Goal: Information Seeking & Learning: Find specific page/section

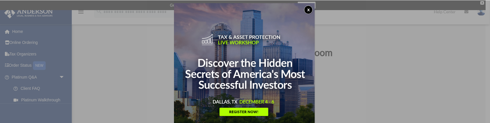
scroll to position [21, 0]
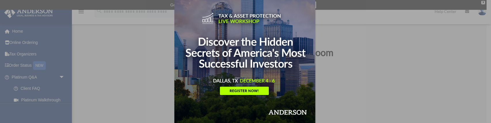
click at [60, 77] on div "x" at bounding box center [245, 61] width 491 height 123
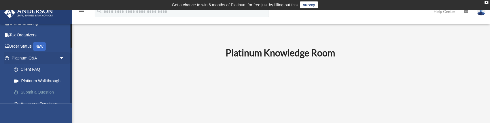
scroll to position [0, 0]
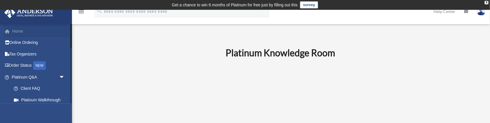
click at [19, 31] on link "Home" at bounding box center [38, 31] width 69 height 12
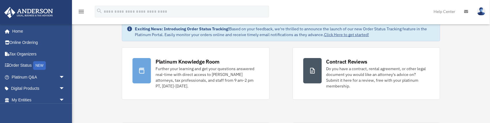
scroll to position [10, 0]
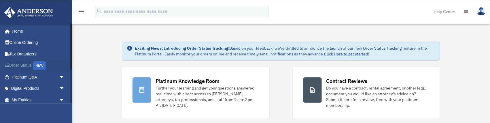
click at [16, 66] on link "Order Status NEW" at bounding box center [38, 66] width 69 height 12
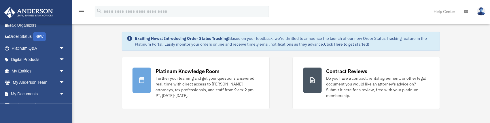
scroll to position [10, 0]
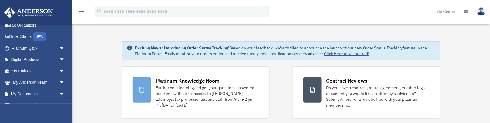
click at [82, 14] on icon "menu" at bounding box center [81, 11] width 7 height 7
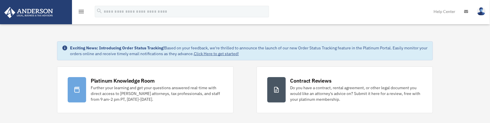
scroll to position [43, 0]
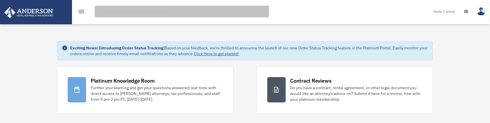
click at [103, 12] on input "search" at bounding box center [182, 12] width 174 height 12
type input "*********"
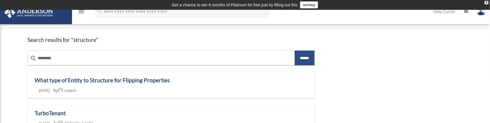
click at [80, 12] on icon "menu" at bounding box center [81, 11] width 7 height 7
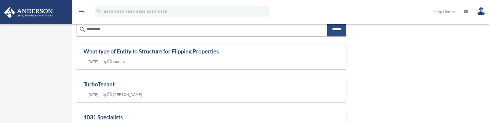
scroll to position [19, 0]
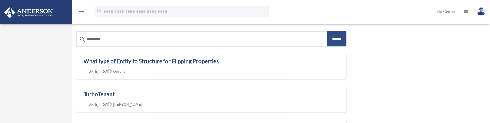
click at [83, 11] on icon "menu" at bounding box center [81, 11] width 7 height 7
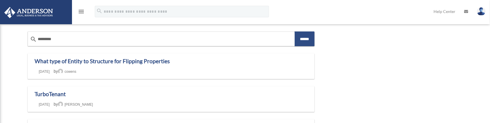
scroll to position [29, 0]
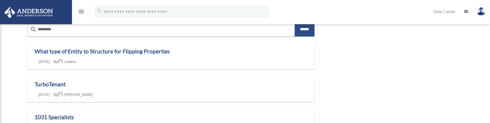
click at [82, 11] on icon "menu" at bounding box center [81, 11] width 7 height 7
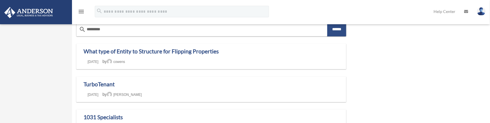
click at [34, 18] on link at bounding box center [36, 12] width 72 height 24
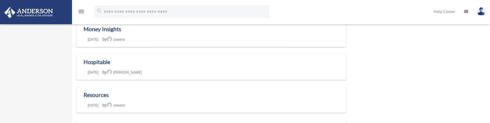
scroll to position [115, 0]
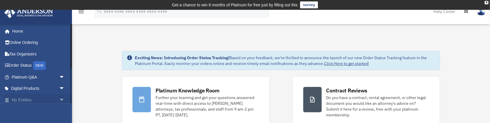
click at [27, 99] on link "My Entities arrow_drop_down" at bounding box center [38, 100] width 69 height 12
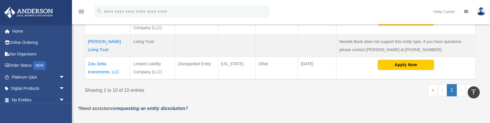
scroll to position [355, 0]
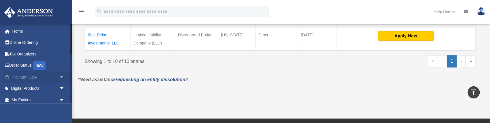
click at [35, 78] on link "Platinum Q&A arrow_drop_down" at bounding box center [38, 77] width 69 height 12
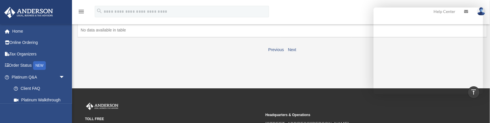
scroll to position [86, 0]
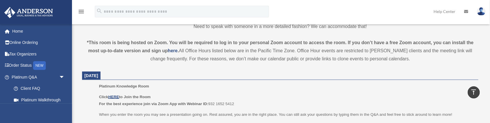
scroll to position [202, 0]
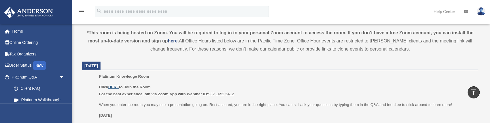
click at [114, 88] on u "HERE" at bounding box center [113, 87] width 11 height 4
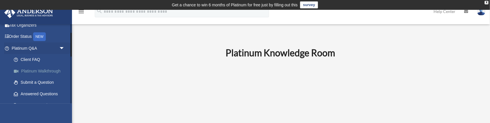
scroll to position [38, 0]
